Goal: Task Accomplishment & Management: Use online tool/utility

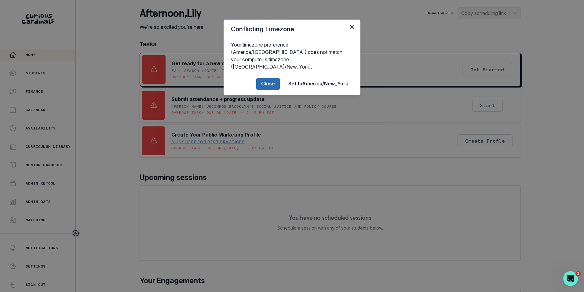
click at [270, 78] on button "Close" at bounding box center [268, 84] width 24 height 12
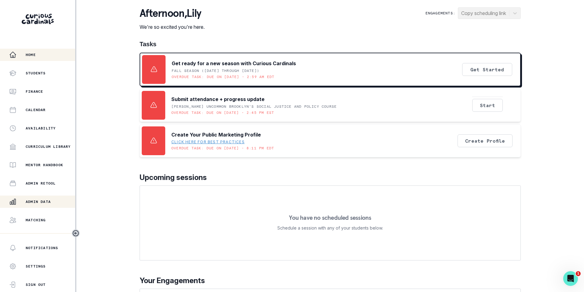
click at [45, 201] on p "Admin Data" at bounding box center [38, 201] width 25 height 5
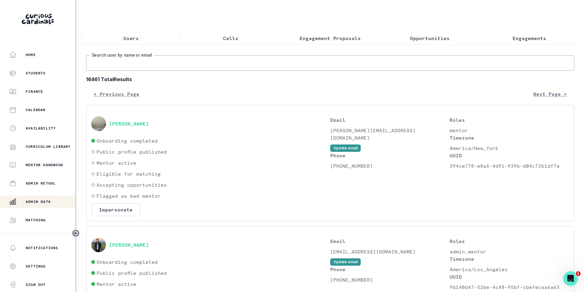
click at [131, 71] on input "Search user by name or email" at bounding box center [330, 62] width 488 height 15
paste input "[PERSON_NAME]"
type input "[PERSON_NAME]"
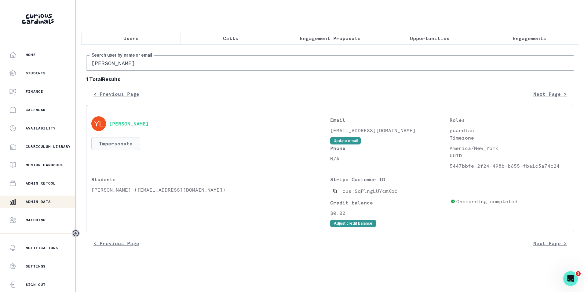
click at [128, 149] on button "Impersonate" at bounding box center [115, 143] width 49 height 13
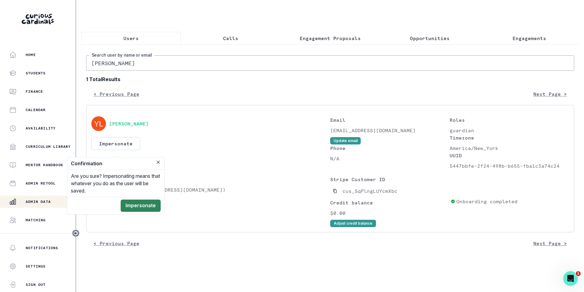
click at [149, 202] on button "Impersonate" at bounding box center [141, 205] width 40 height 12
